Goal: Information Seeking & Learning: Find specific fact

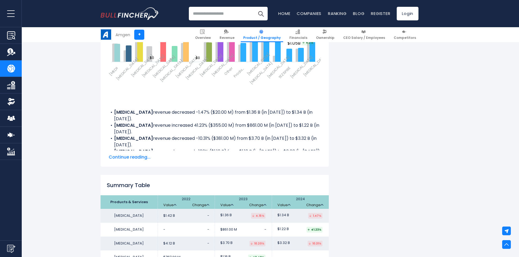
click at [132, 154] on span "Continue reading..." at bounding box center [215, 157] width 212 height 7
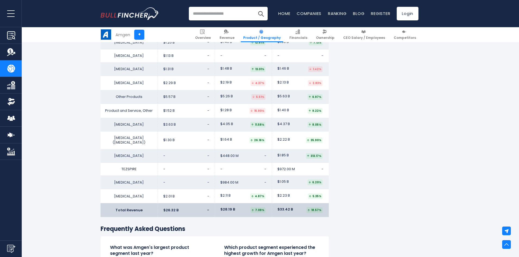
scroll to position [1271, 0]
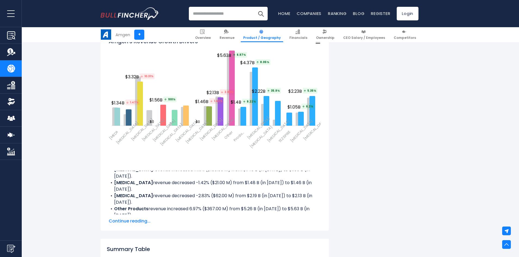
scroll to position [837, 0]
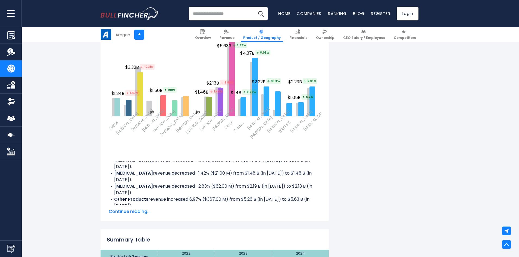
click at [144, 210] on span "Continue reading..." at bounding box center [215, 211] width 212 height 7
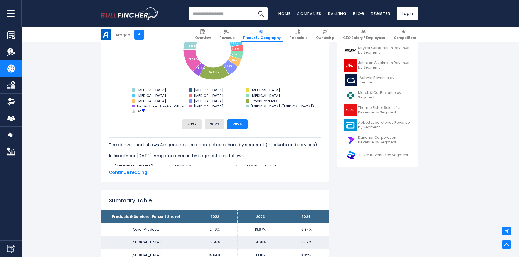
scroll to position [185, 0]
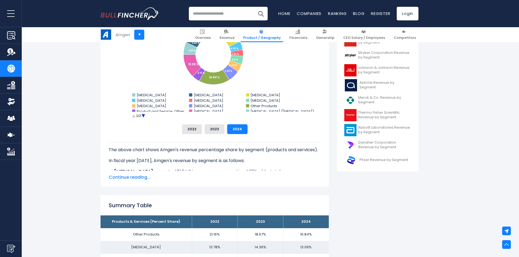
click at [140, 176] on span "Continue reading..." at bounding box center [215, 177] width 212 height 7
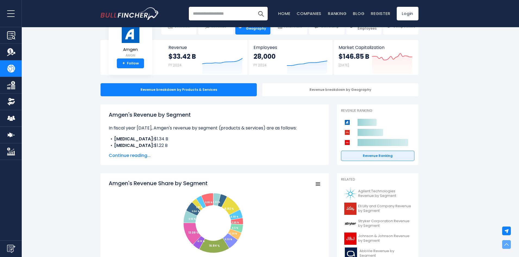
scroll to position [0, 0]
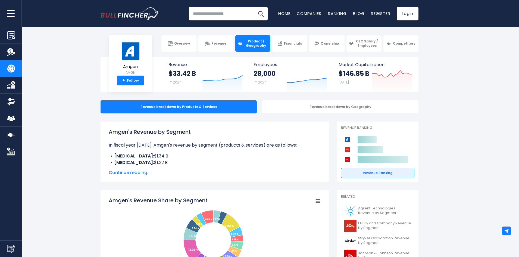
click at [137, 172] on span "Continue reading..." at bounding box center [215, 172] width 212 height 7
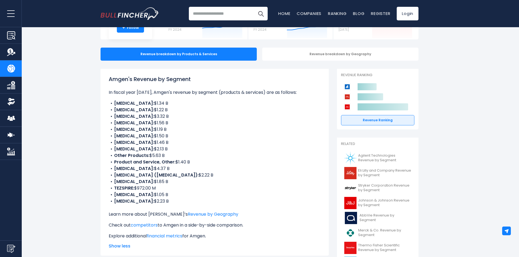
scroll to position [54, 0]
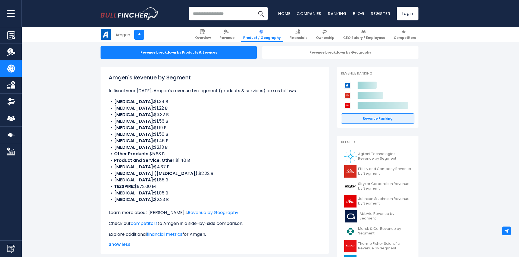
drag, startPoint x: 148, startPoint y: 201, endPoint x: 115, endPoint y: 200, distance: 33.1
click at [115, 200] on li "XGEVA: $2.23 B" at bounding box center [215, 199] width 212 height 7
click at [162, 200] on li "XGEVA: $2.23 B" at bounding box center [215, 199] width 212 height 7
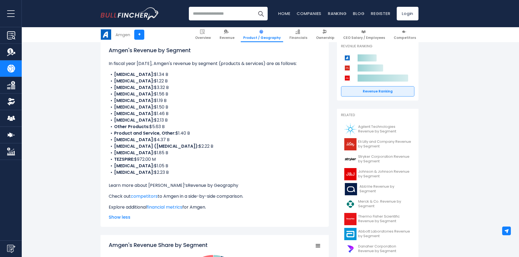
click at [213, 184] on link "Revenue by Geography" at bounding box center [213, 185] width 50 height 6
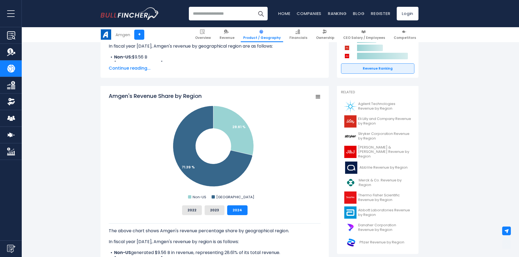
scroll to position [109, 0]
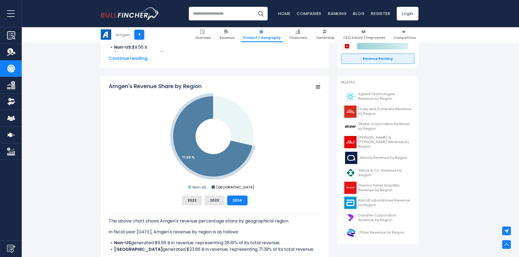
click at [231, 188] on text "[GEOGRAPHIC_DATA]" at bounding box center [235, 186] width 38 height 5
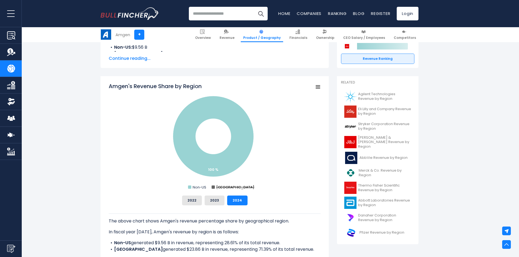
click at [231, 185] on text "[GEOGRAPHIC_DATA]" at bounding box center [235, 186] width 38 height 5
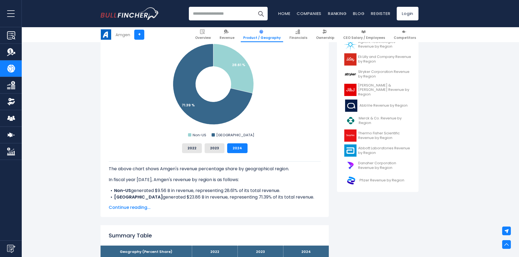
scroll to position [163, 0]
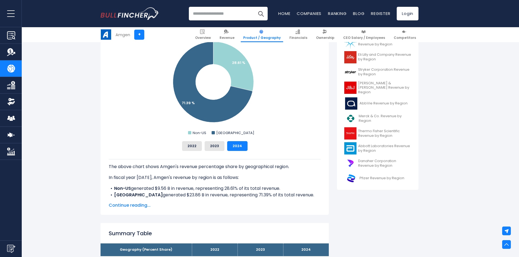
click at [137, 203] on span "Continue reading..." at bounding box center [215, 205] width 212 height 7
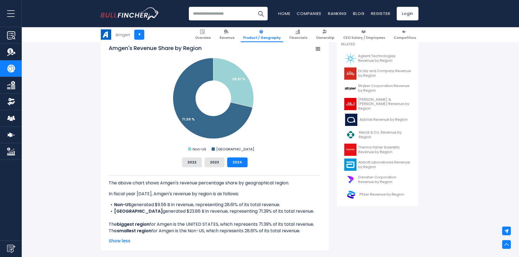
scroll to position [136, 0]
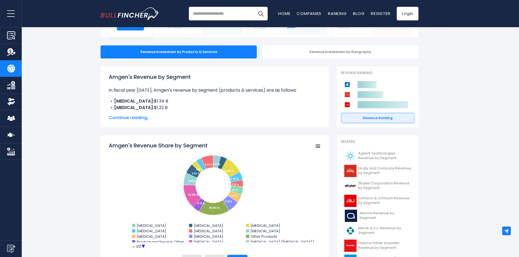
scroll to position [55, 0]
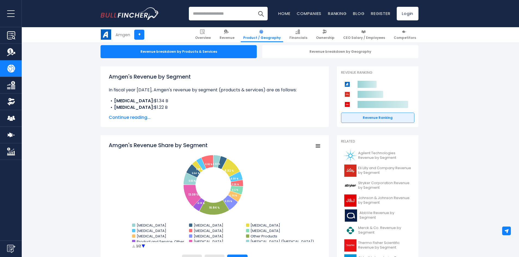
click at [139, 117] on span "Continue reading..." at bounding box center [215, 117] width 212 height 7
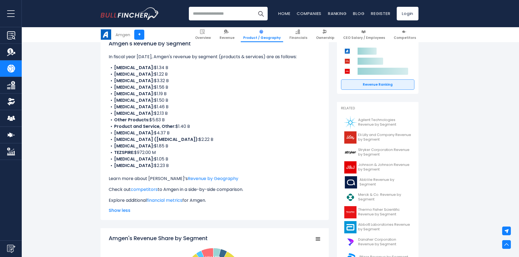
scroll to position [81, 0]
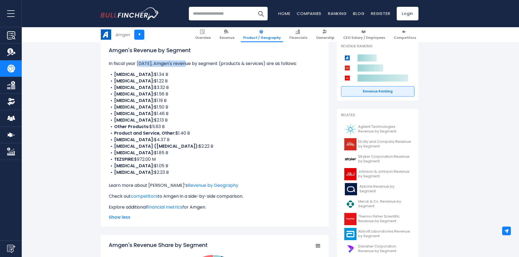
drag, startPoint x: 186, startPoint y: 64, endPoint x: 137, endPoint y: 64, distance: 48.3
click at [137, 64] on p "In fiscal year 2024, Amgen's revenue by segment (products & services) are as fo…" at bounding box center [215, 63] width 212 height 7
click at [185, 64] on p "In fiscal year 2024, Amgen's revenue by segment (products & services) are as fo…" at bounding box center [215, 63] width 212 height 7
click at [145, 172] on li "XGEVA: $2.23 B" at bounding box center [215, 172] width 212 height 7
drag, startPoint x: 147, startPoint y: 172, endPoint x: 132, endPoint y: 172, distance: 15.8
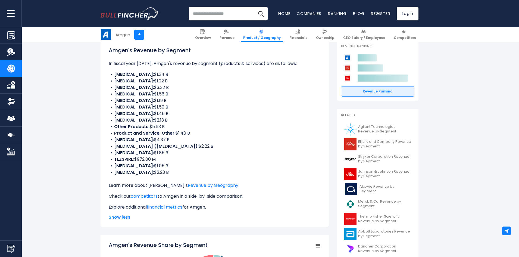
click at [132, 172] on li "XGEVA: $2.23 B" at bounding box center [215, 172] width 212 height 7
copy li "$2.23 B"
drag, startPoint x: 145, startPoint y: 140, endPoint x: 128, endPoint y: 141, distance: 16.8
click at [128, 141] on li "Prolia: $4.37 B" at bounding box center [215, 139] width 212 height 7
copy li "$4.37 B"
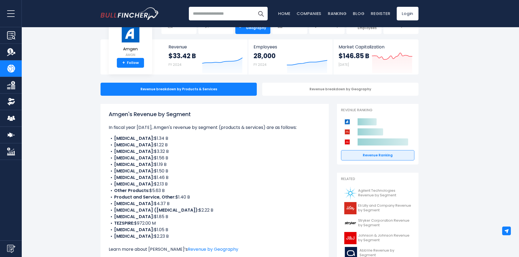
scroll to position [27, 0]
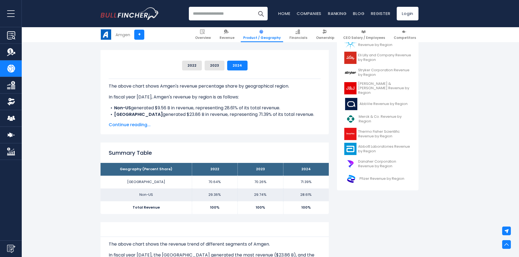
scroll to position [136, 0]
